Goal: Information Seeking & Learning: Learn about a topic

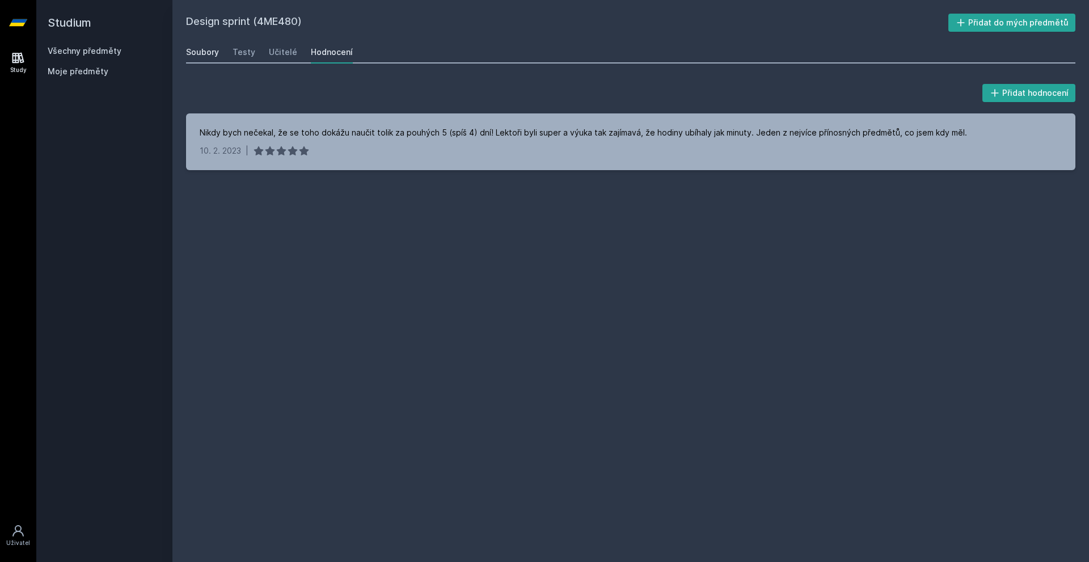
click at [214, 53] on div "Soubory" at bounding box center [202, 51] width 33 height 11
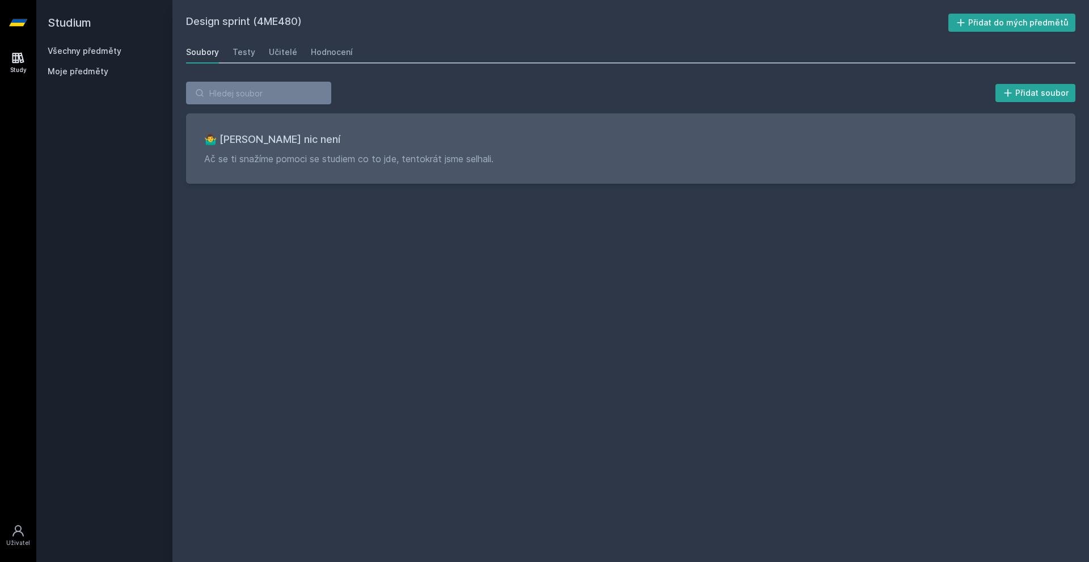
click at [14, 57] on icon at bounding box center [18, 58] width 14 height 14
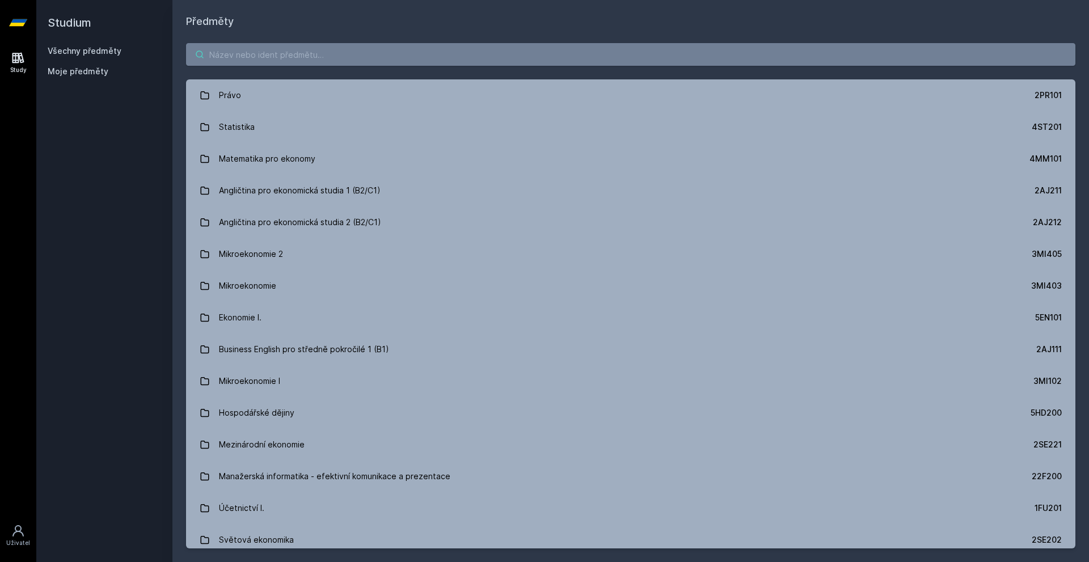
click at [317, 58] on input "search" at bounding box center [630, 54] width 889 height 23
paste input "4IT536"
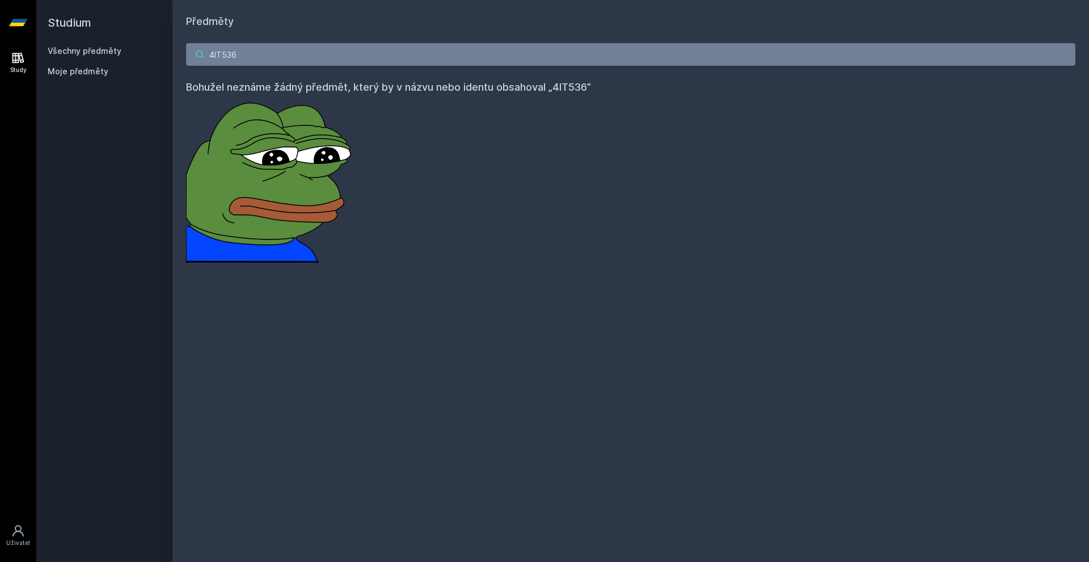
click at [443, 49] on input "4IT536" at bounding box center [630, 54] width 889 height 23
paste input "ME401"
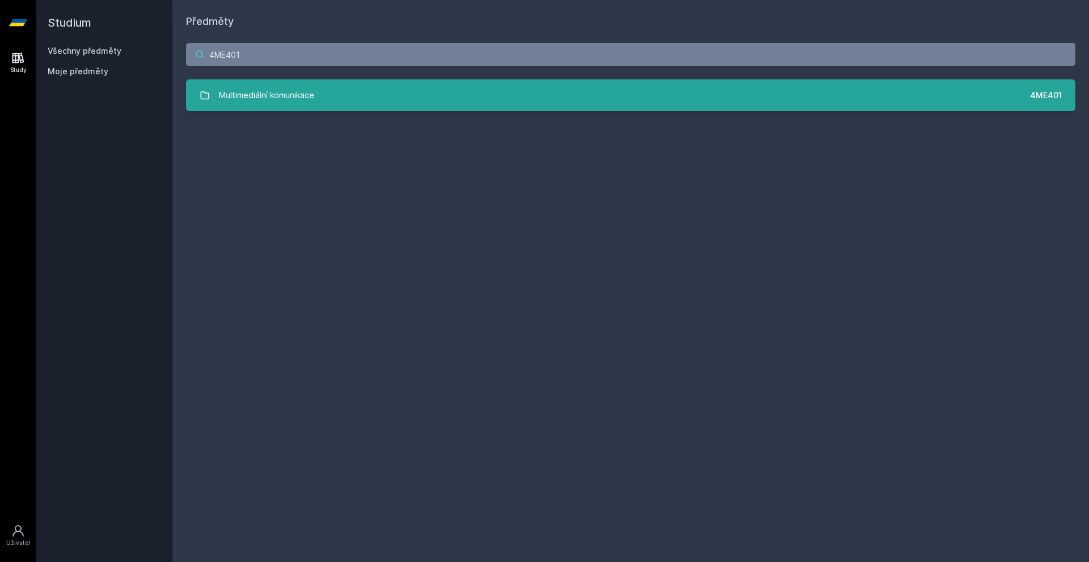
type input "4ME401"
click at [312, 94] on div "Multimediální komunikace" at bounding box center [266, 95] width 95 height 23
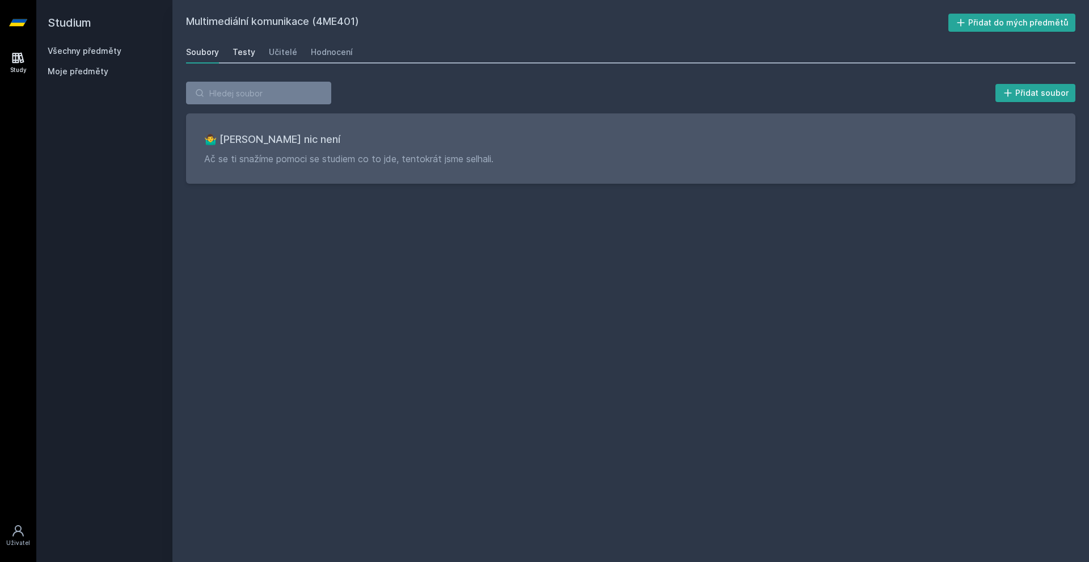
click at [252, 58] on link "Testy" at bounding box center [243, 52] width 23 height 23
click at [276, 43] on link "Učitelé" at bounding box center [283, 52] width 28 height 23
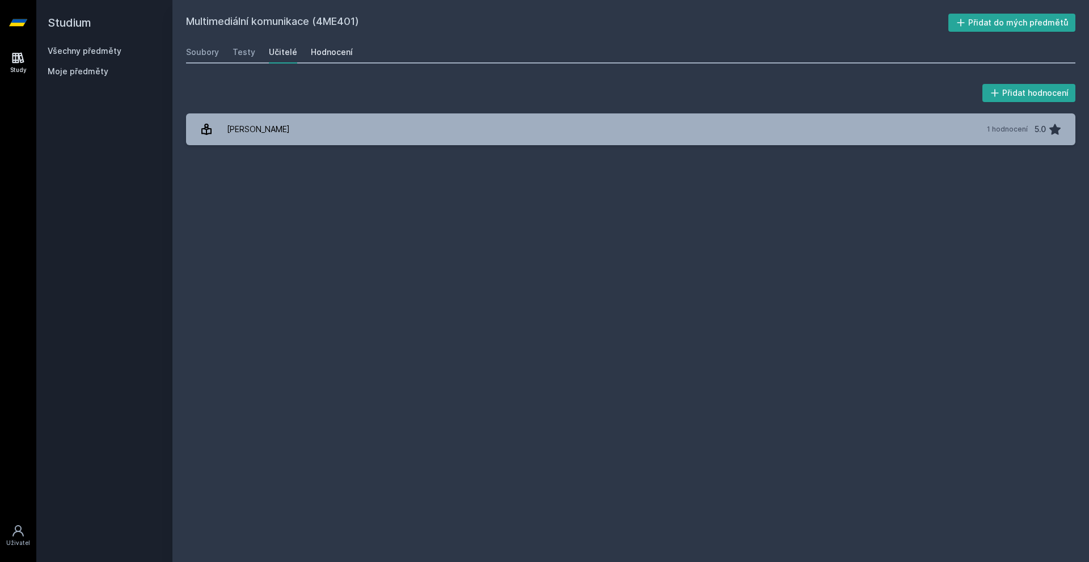
click at [332, 46] on div "Hodnocení" at bounding box center [332, 51] width 42 height 11
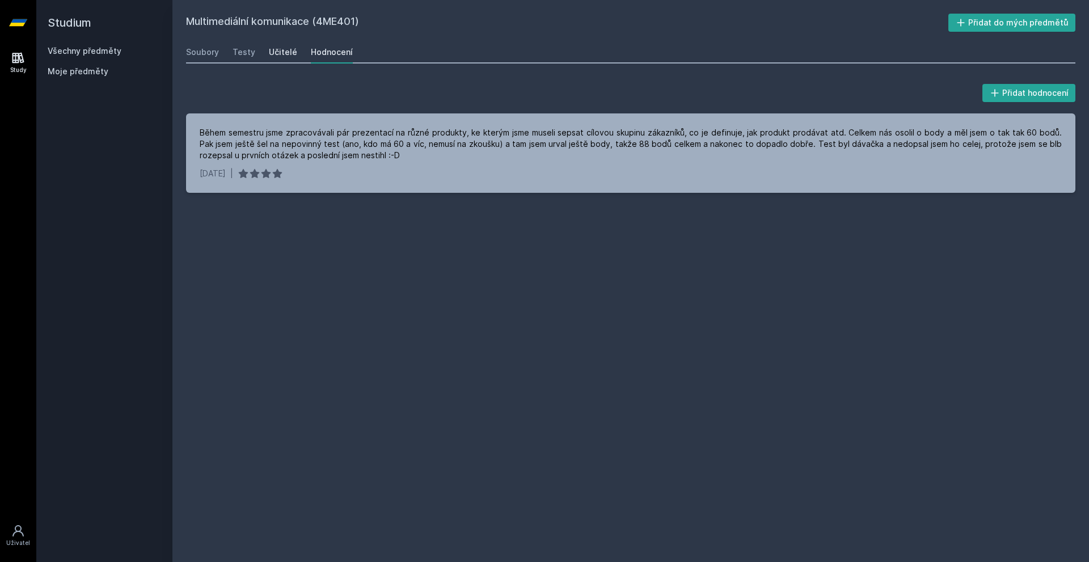
click at [285, 55] on div "Učitelé" at bounding box center [283, 51] width 28 height 11
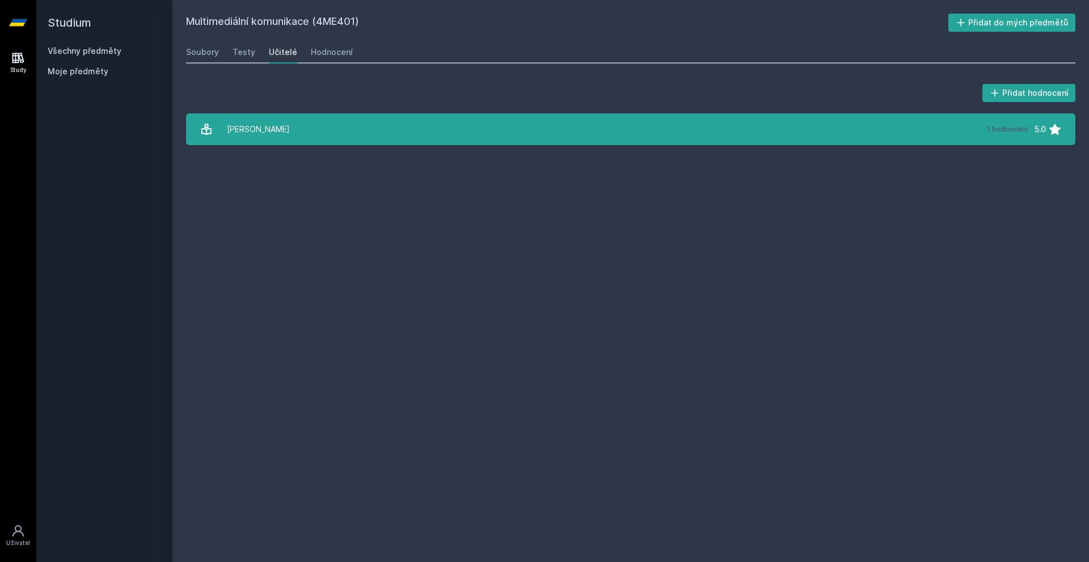
click at [290, 133] on link "[PERSON_NAME] 1 hodnocení 5.0" at bounding box center [630, 129] width 889 height 32
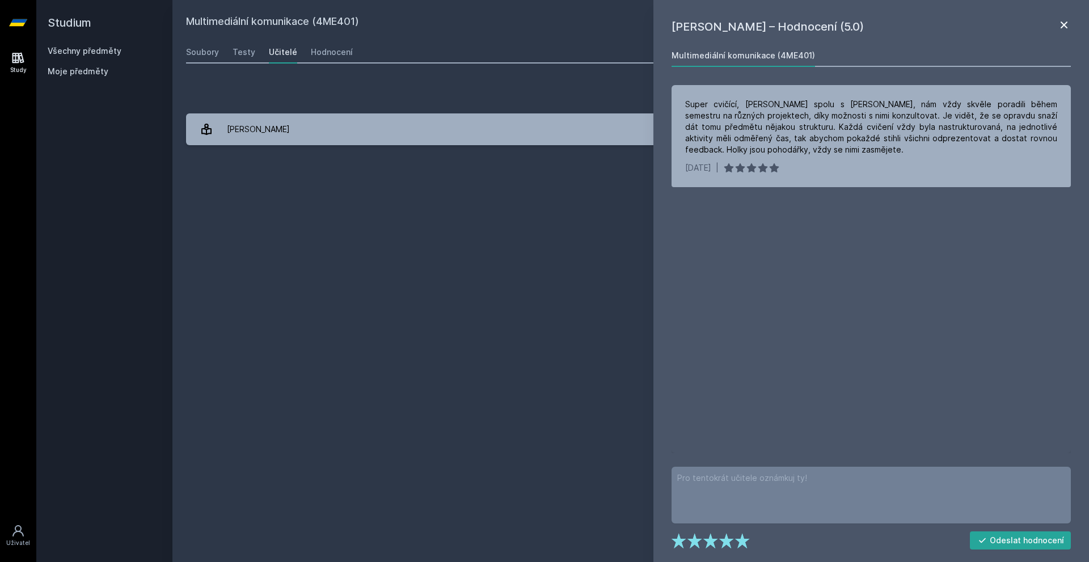
click at [1061, 23] on icon at bounding box center [1063, 25] width 7 height 7
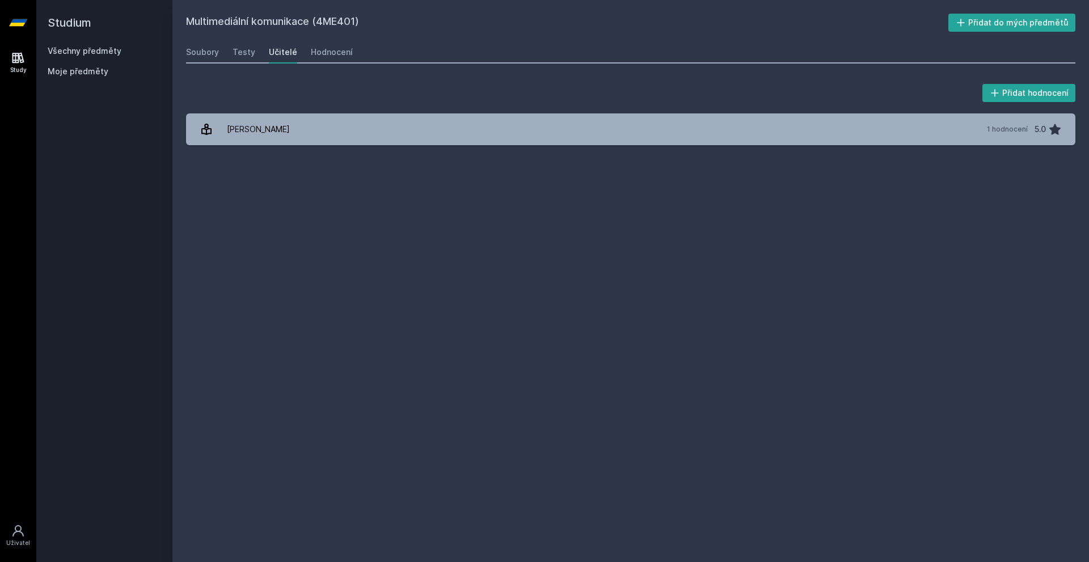
drag, startPoint x: 15, startPoint y: 61, endPoint x: 155, endPoint y: 116, distance: 150.8
click at [13, 61] on icon at bounding box center [18, 58] width 14 height 14
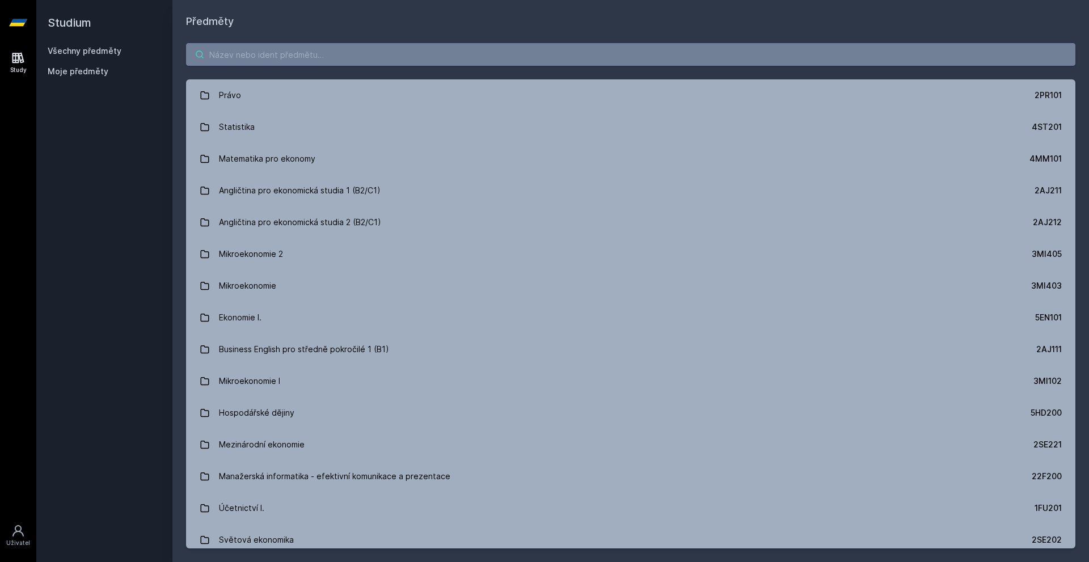
click at [389, 47] on input "search" at bounding box center [630, 54] width 889 height 23
paste input "4ME260"
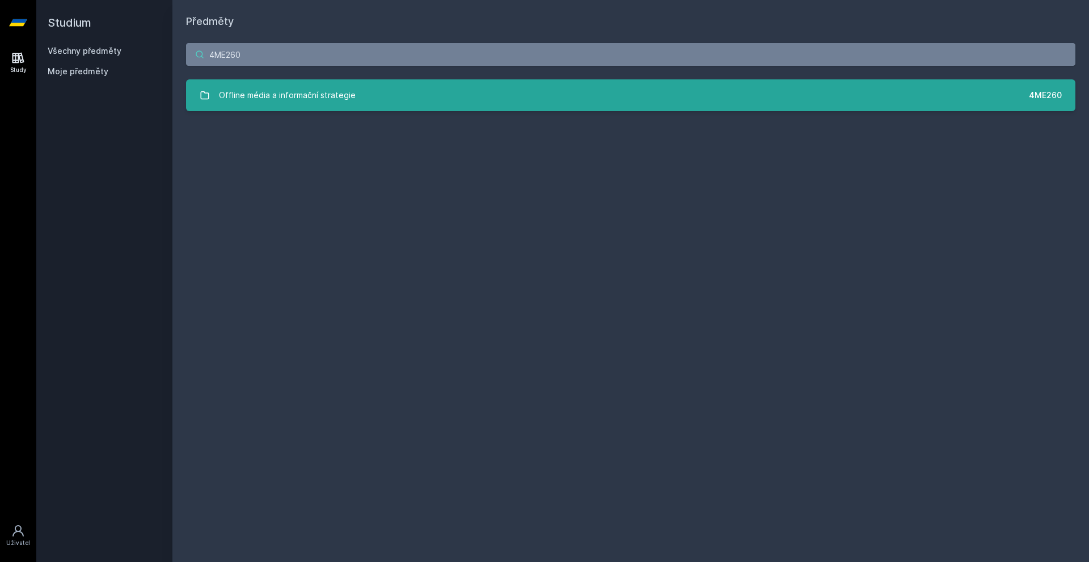
type input "4ME260"
click at [387, 109] on link "Offline média a informační strategie 4ME260" at bounding box center [630, 95] width 889 height 32
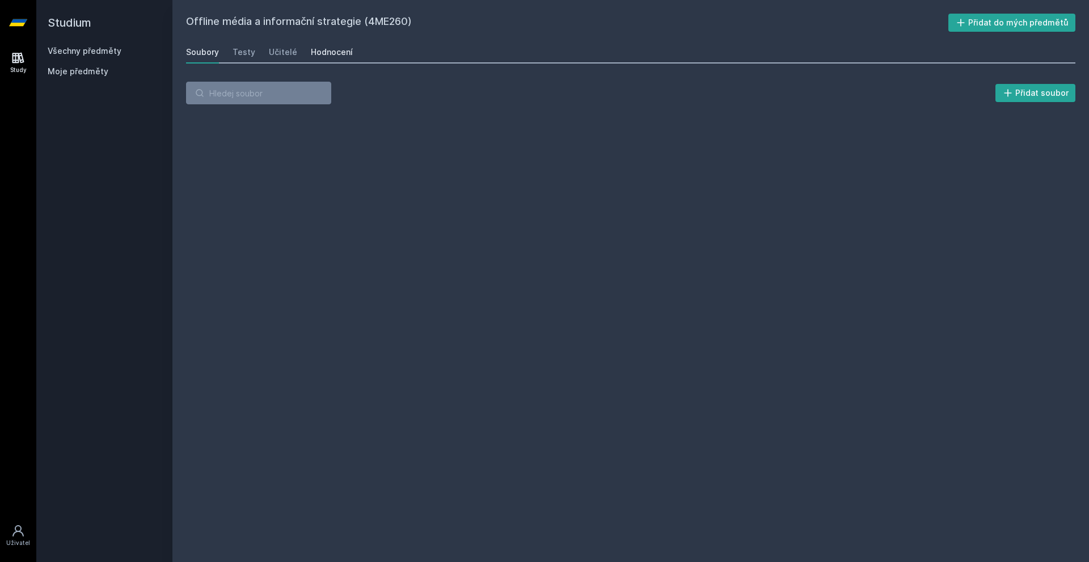
click at [328, 51] on div "Hodnocení" at bounding box center [332, 51] width 42 height 11
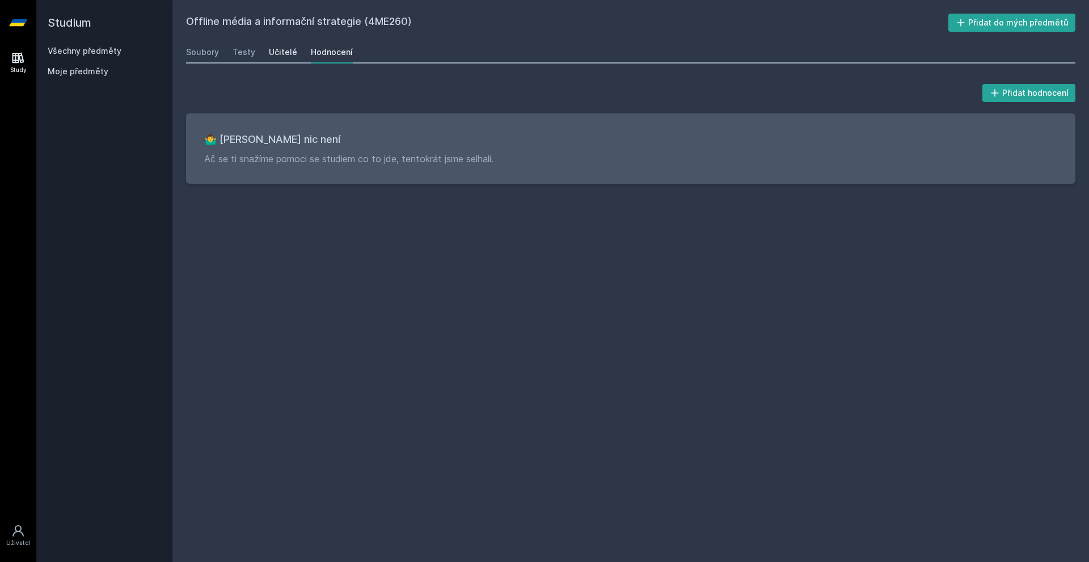
click at [272, 51] on div "Učitelé" at bounding box center [283, 51] width 28 height 11
click at [248, 54] on div "Testy" at bounding box center [243, 51] width 23 height 11
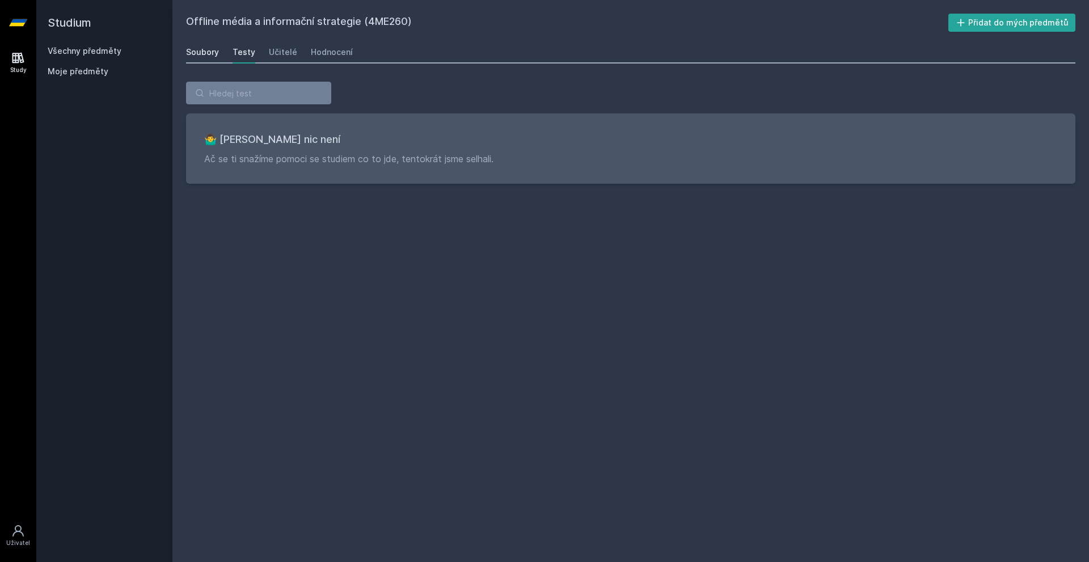
click at [208, 50] on div "Soubory" at bounding box center [202, 51] width 33 height 11
